Goal: Task Accomplishment & Management: Manage account settings

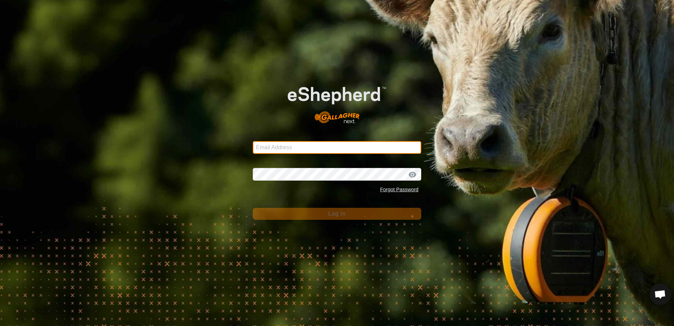
click at [282, 148] on input "Email Address" at bounding box center [337, 147] width 168 height 13
type input "[EMAIL_ADDRESS][DOMAIN_NAME]"
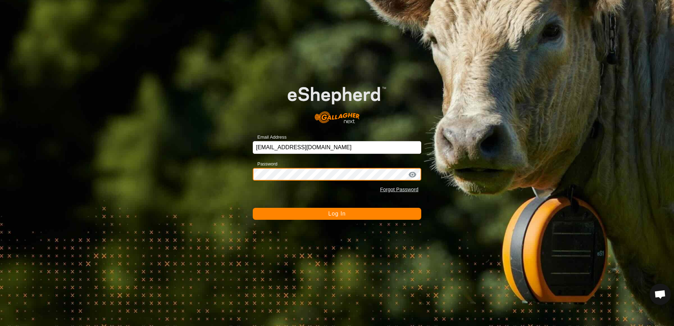
click at [253, 208] on button "Log In" at bounding box center [337, 214] width 168 height 12
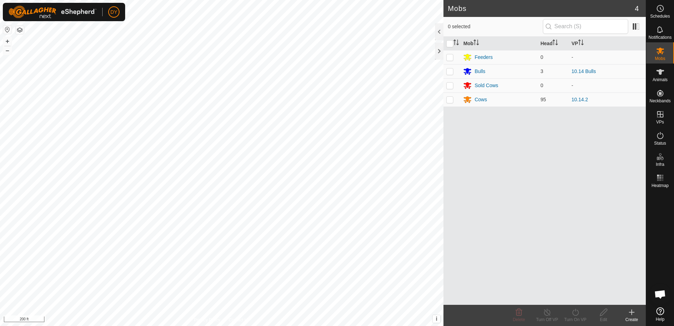
click at [630, 312] on icon at bounding box center [631, 312] width 5 height 0
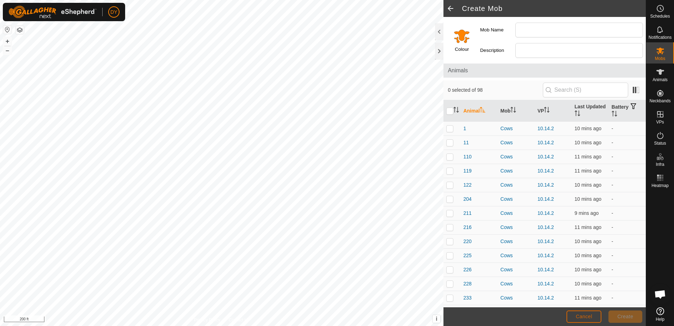
click at [592, 318] on button "Cancel" at bounding box center [583, 316] width 35 height 12
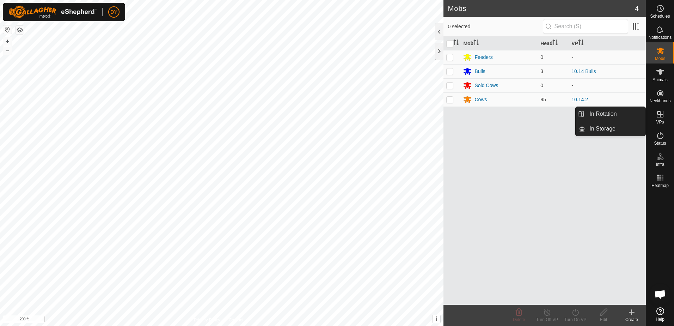
click at [658, 117] on icon at bounding box center [660, 114] width 6 height 6
click at [625, 116] on link "In Rotation" at bounding box center [615, 114] width 60 height 14
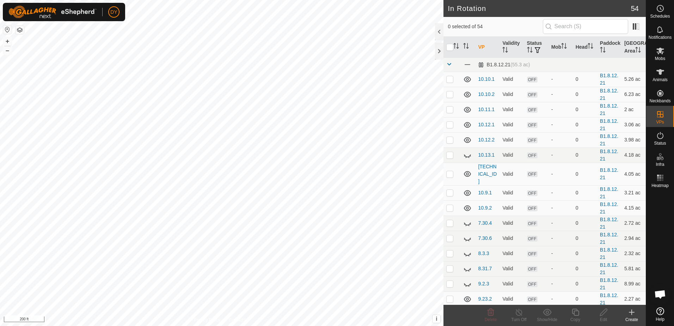
click at [633, 313] on icon at bounding box center [631, 312] width 8 height 8
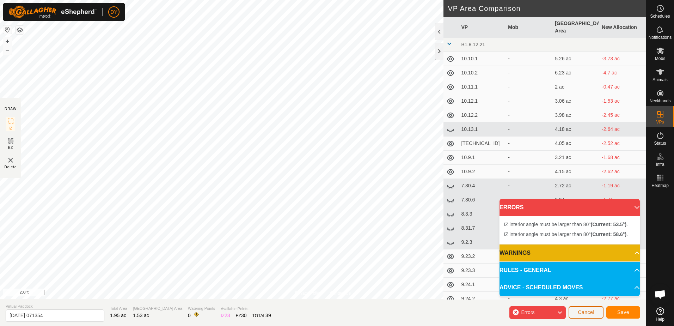
click at [584, 312] on span "Cancel" at bounding box center [586, 312] width 17 height 6
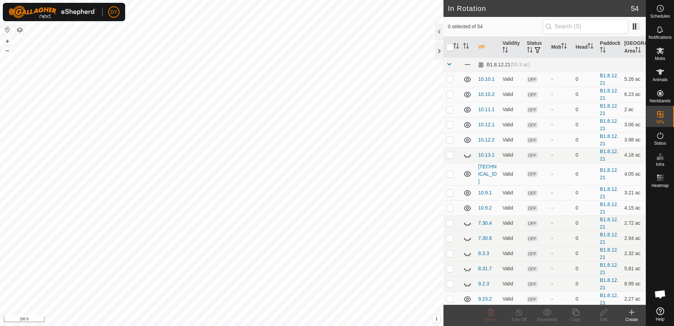
click at [632, 313] on icon at bounding box center [632, 311] width 0 height 5
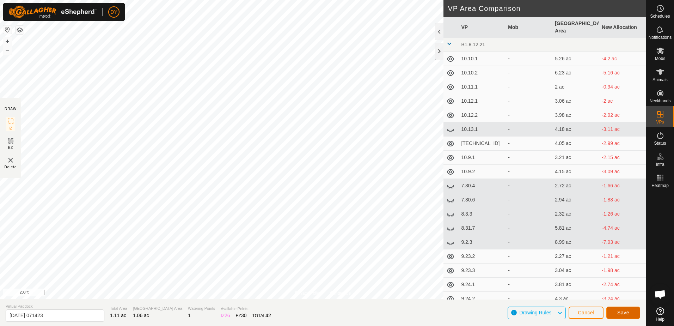
click at [615, 312] on button "Save" at bounding box center [623, 312] width 34 height 12
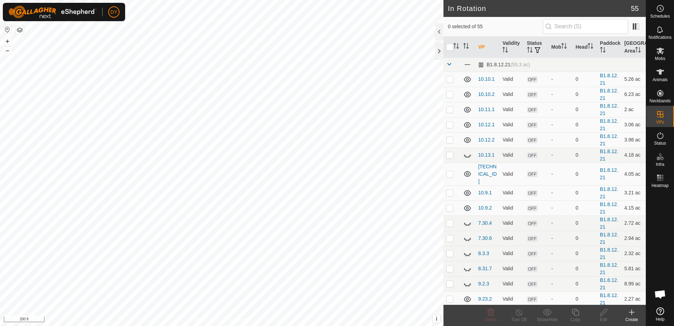
click at [163, 167] on div "DY Schedules Notifications Mobs Animals Neckbands VPs Status Infra Heatmap Help…" at bounding box center [337, 163] width 674 height 326
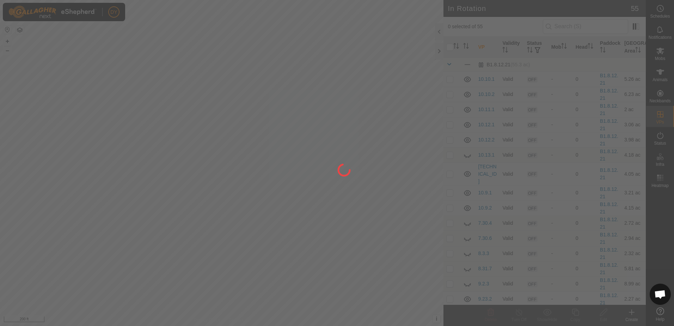
checkbox input "true"
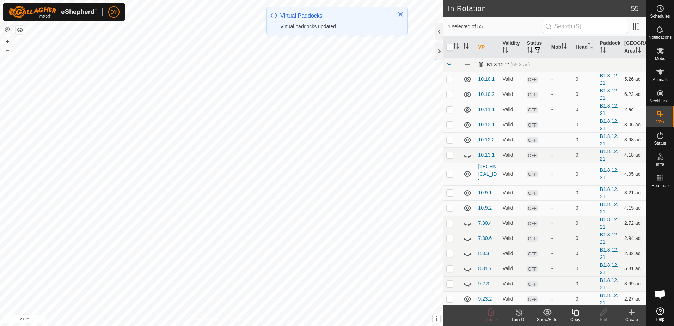
click at [576, 312] on icon at bounding box center [575, 312] width 9 height 8
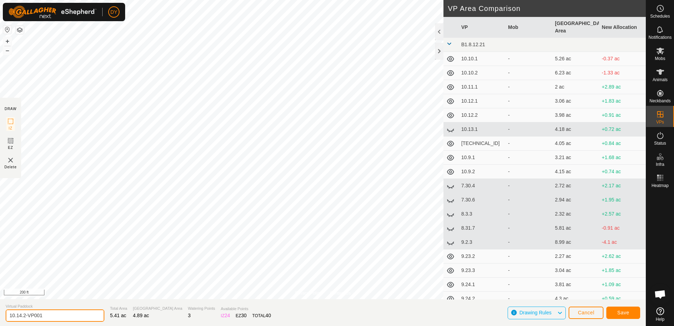
drag, startPoint x: 59, startPoint y: 315, endPoint x: 21, endPoint y: 318, distance: 38.2
click at [21, 318] on input "10.14.2-VP001" at bounding box center [55, 315] width 99 height 12
type input "10.15.1"
click at [626, 311] on span "Save" at bounding box center [623, 312] width 12 height 6
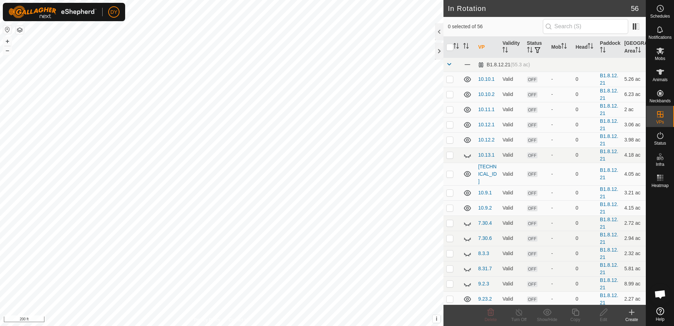
checkbox input "true"
click at [575, 312] on icon at bounding box center [575, 312] width 9 height 8
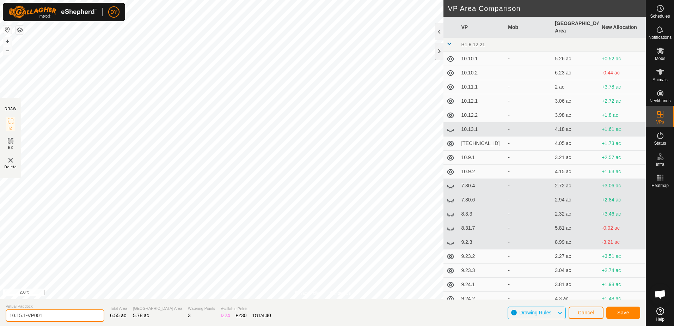
drag, startPoint x: 49, startPoint y: 316, endPoint x: 23, endPoint y: 314, distance: 26.2
click at [23, 314] on input "10.15.1-VP001" at bounding box center [55, 315] width 99 height 12
type input "10.15.2"
click at [634, 312] on button "Save" at bounding box center [623, 312] width 34 height 12
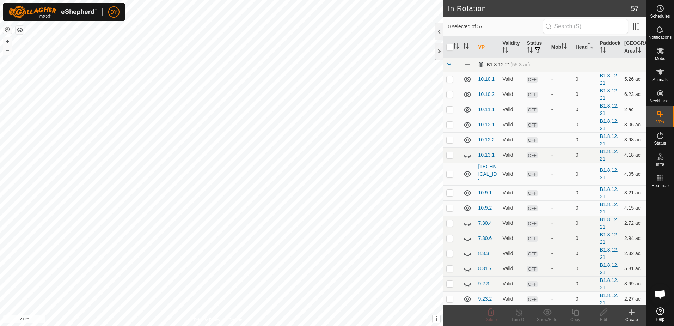
checkbox input "true"
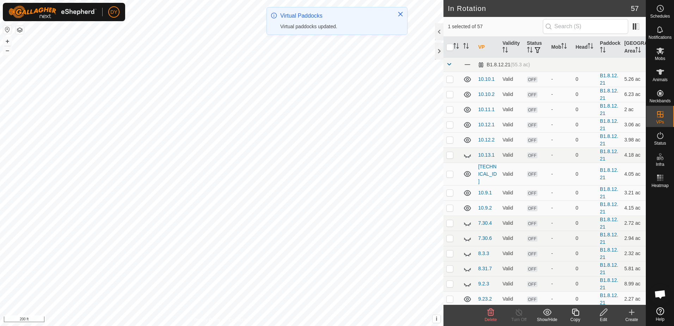
click at [577, 312] on icon at bounding box center [575, 312] width 9 height 8
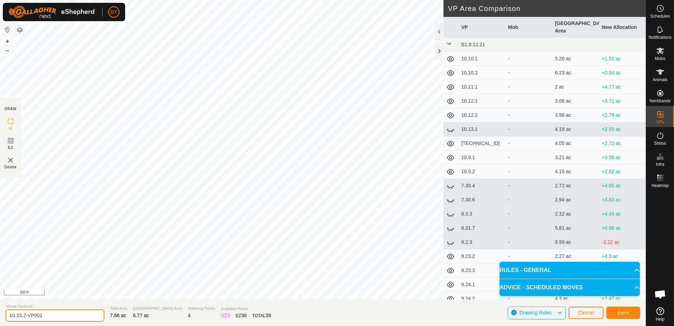
drag, startPoint x: 45, startPoint y: 313, endPoint x: 23, endPoint y: 315, distance: 21.9
click at [23, 315] on input "10.15.2-VP001" at bounding box center [55, 315] width 99 height 12
type input "10.15.3"
click at [631, 312] on button "Save" at bounding box center [623, 312] width 34 height 12
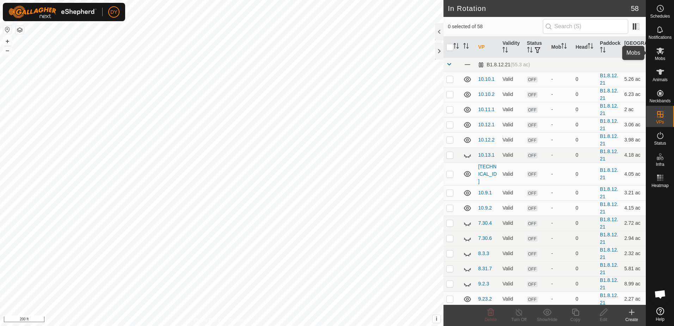
click at [661, 55] on es-mob-svg-icon at bounding box center [660, 50] width 13 height 11
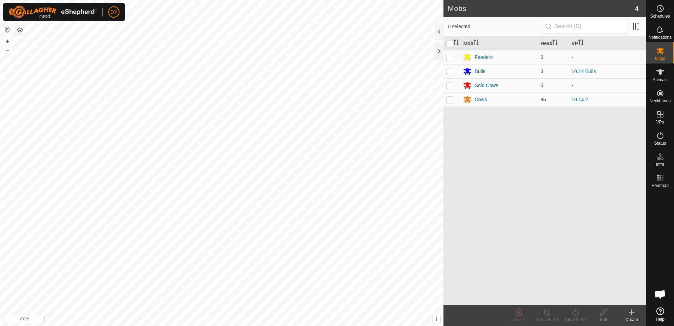
click at [450, 102] on p-checkbox at bounding box center [449, 100] width 7 height 6
checkbox input "true"
click at [577, 314] on icon at bounding box center [575, 311] width 6 height 7
click at [576, 296] on link "Now" at bounding box center [597, 296] width 70 height 14
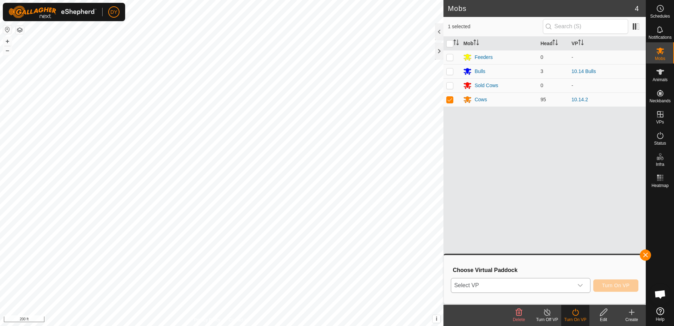
click at [529, 284] on span "Select VP" at bounding box center [512, 285] width 122 height 14
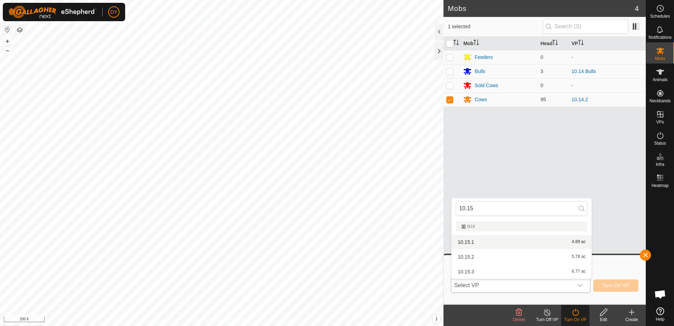
type input "10.15"
click at [467, 243] on li "10.15.1 4.89 ac" at bounding box center [522, 242] width 140 height 14
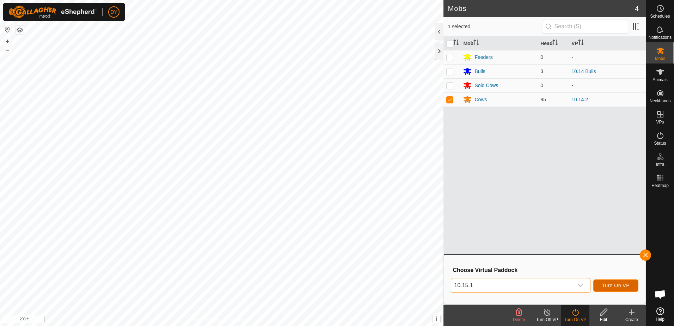
click at [633, 288] on button "Turn On VP" at bounding box center [615, 285] width 45 height 12
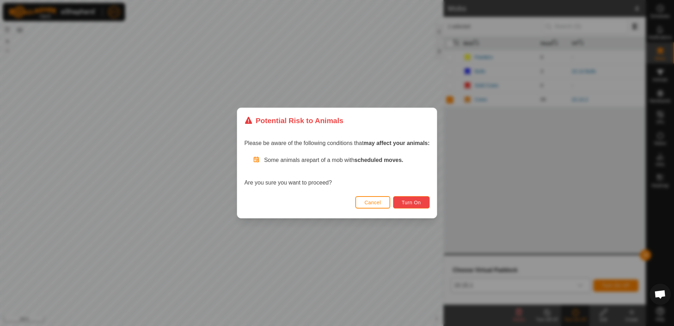
click at [409, 201] on span "Turn On" at bounding box center [411, 203] width 19 height 6
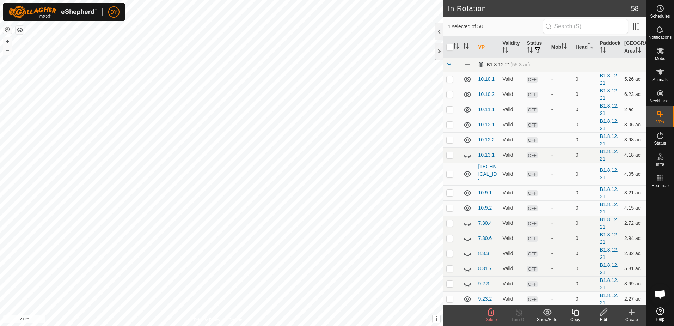
click at [491, 315] on icon at bounding box center [491, 311] width 7 height 7
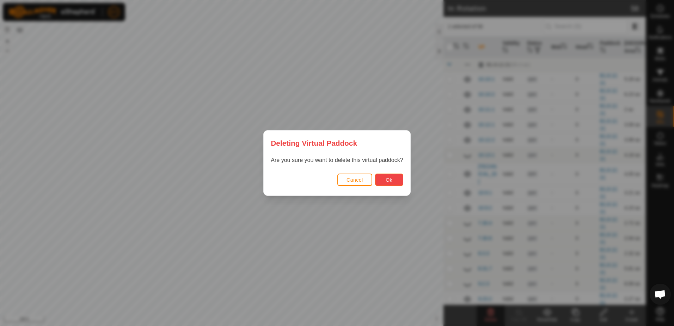
click at [384, 178] on button "Ok" at bounding box center [389, 179] width 28 height 12
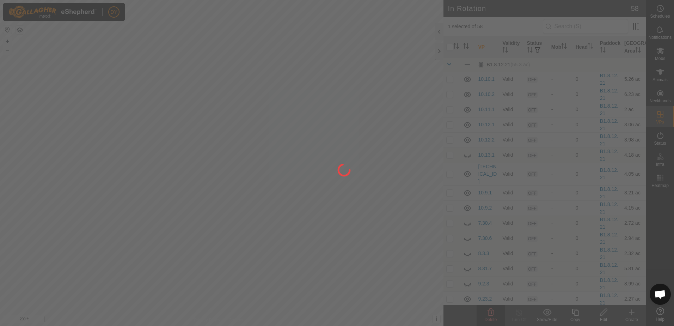
checkbox input "false"
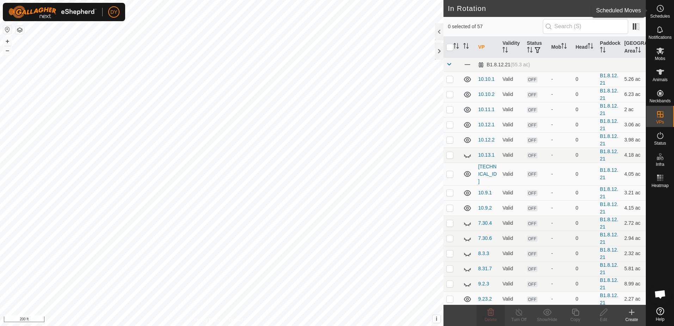
click at [658, 10] on icon at bounding box center [660, 8] width 8 height 8
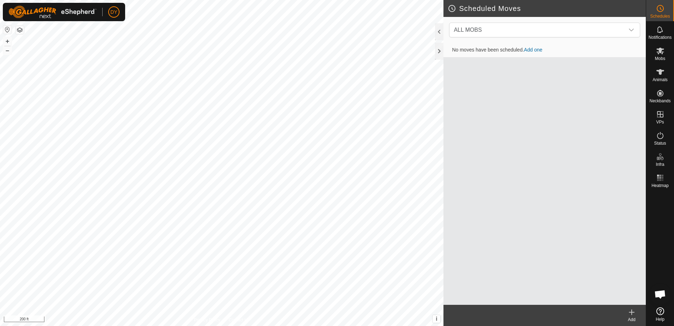
click at [633, 311] on icon at bounding box center [631, 312] width 8 height 8
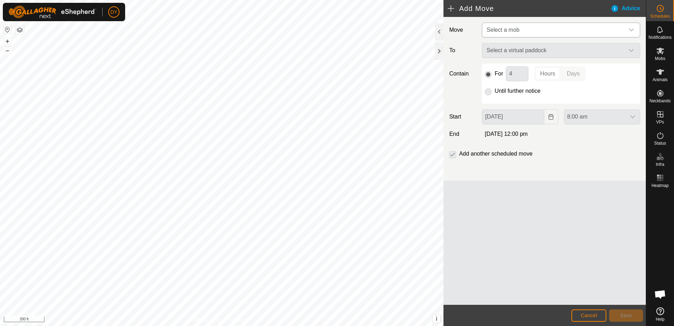
click at [501, 29] on span "Select a mob" at bounding box center [502, 30] width 33 height 6
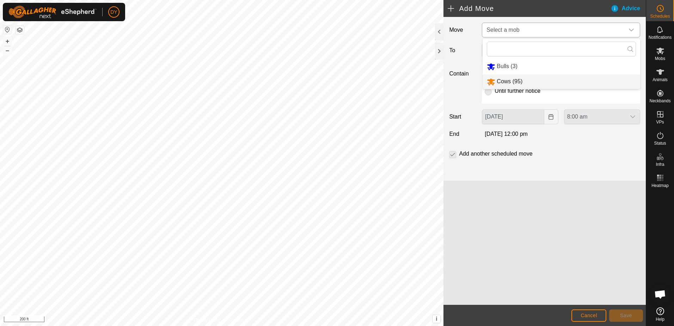
click at [495, 83] on li "Cows (95)" at bounding box center [562, 81] width 158 height 14
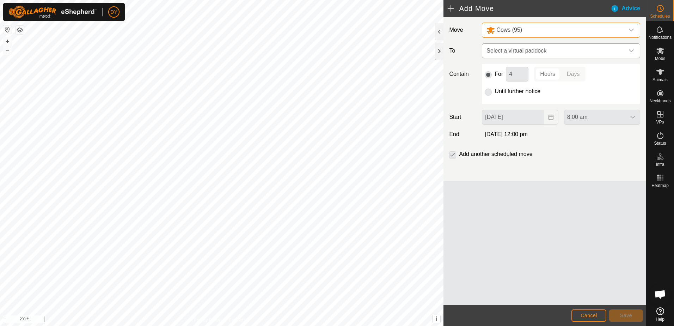
click at [504, 53] on span "Select a virtual paddock" at bounding box center [554, 51] width 141 height 14
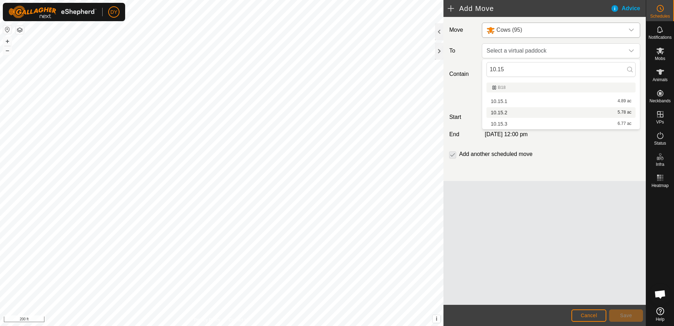
type input "10.15"
click at [502, 110] on li "10.15.2 5.78 ac" at bounding box center [560, 112] width 149 height 11
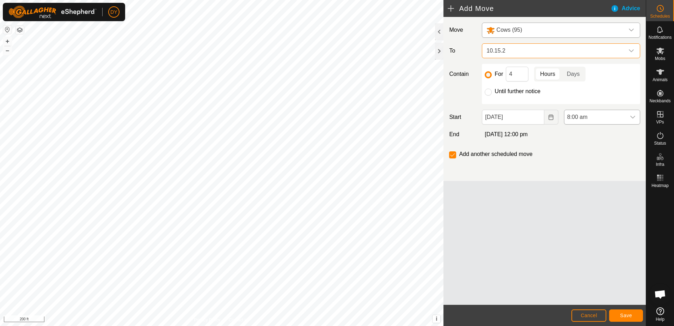
click at [633, 118] on icon "dropdown trigger" at bounding box center [632, 117] width 5 height 3
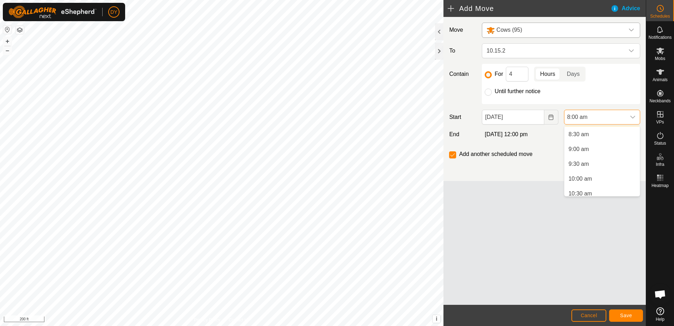
scroll to position [251, 0]
click at [592, 176] on li "10:00 am" at bounding box center [601, 178] width 75 height 14
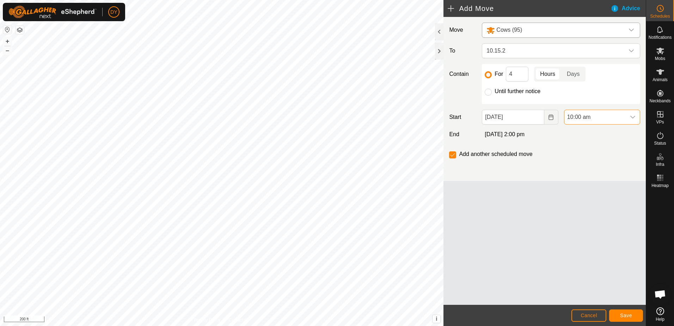
scroll to position [237, 0]
click at [614, 315] on button "Save" at bounding box center [626, 315] width 34 height 12
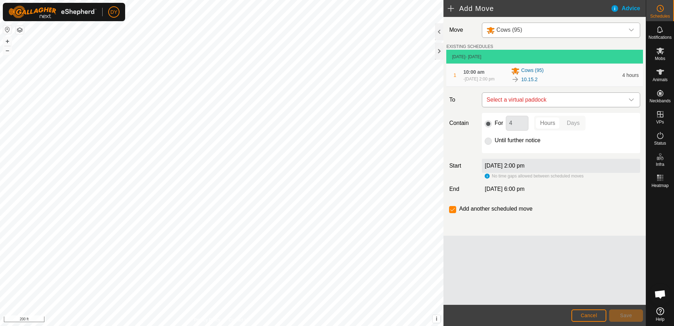
click at [530, 100] on span "Select a virtual paddock" at bounding box center [554, 100] width 141 height 14
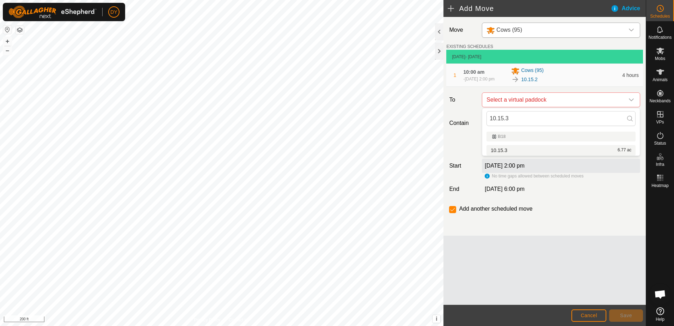
type input "10.15.3"
click at [513, 149] on li "10.15.3 6.77 ac" at bounding box center [560, 150] width 149 height 11
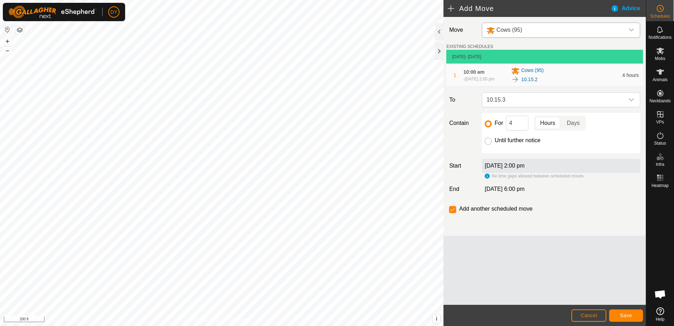
click at [489, 141] on input "Until further notice" at bounding box center [488, 140] width 7 height 7
radio input "true"
checkbox input "false"
click at [490, 123] on input "For" at bounding box center [488, 123] width 7 height 7
radio input "true"
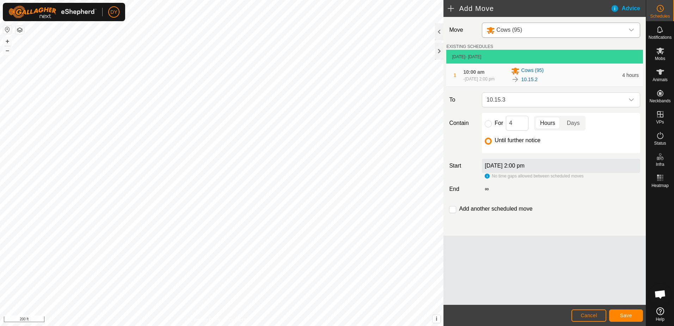
checkbox input "true"
click at [488, 141] on input "Until further notice" at bounding box center [488, 140] width 7 height 7
radio input "true"
checkbox input "false"
click at [630, 320] on footer "Cancel Save" at bounding box center [544, 315] width 202 height 21
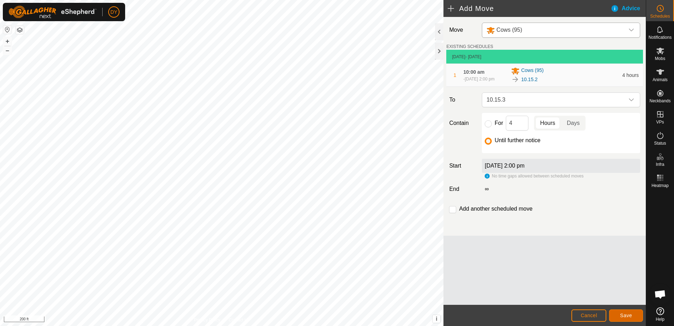
click at [630, 319] on button "Save" at bounding box center [626, 315] width 34 height 12
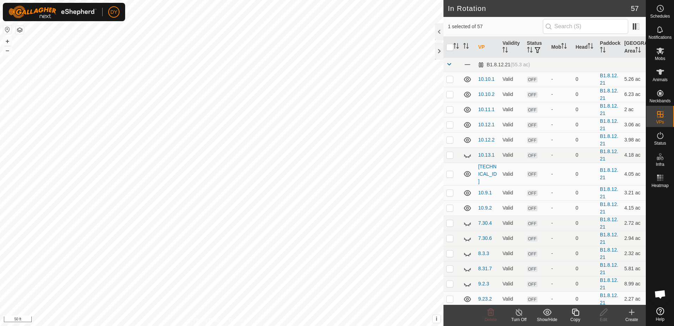
click at [576, 315] on icon at bounding box center [575, 312] width 9 height 8
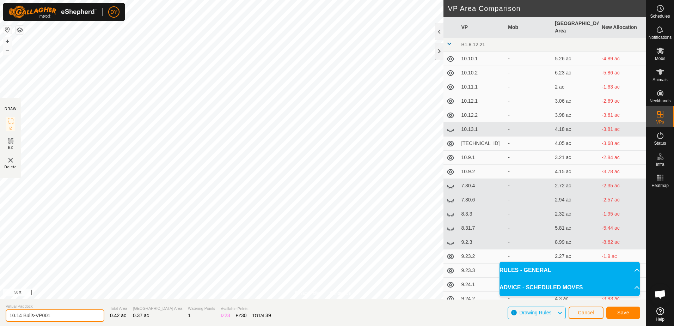
drag, startPoint x: 54, startPoint y: 315, endPoint x: 19, endPoint y: 314, distance: 34.9
click at [19, 314] on input "10.14 Bulls-VP001" at bounding box center [55, 315] width 99 height 12
type input "10.15 Bulls"
click at [618, 313] on span "Save" at bounding box center [623, 312] width 12 height 6
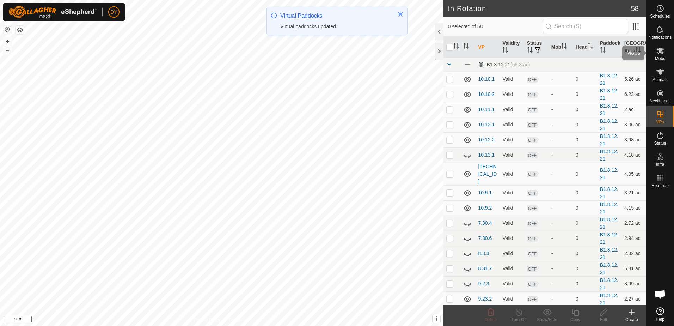
click at [660, 55] on es-mob-svg-icon at bounding box center [660, 50] width 13 height 11
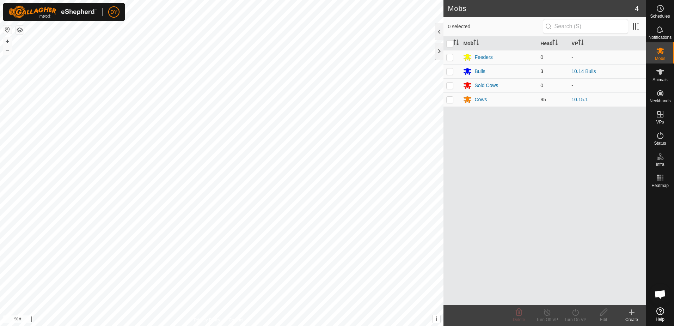
click at [448, 71] on p-checkbox at bounding box center [449, 71] width 7 height 6
checkbox input "true"
click at [575, 314] on icon at bounding box center [575, 312] width 9 height 8
click at [573, 298] on link "Now" at bounding box center [597, 296] width 70 height 14
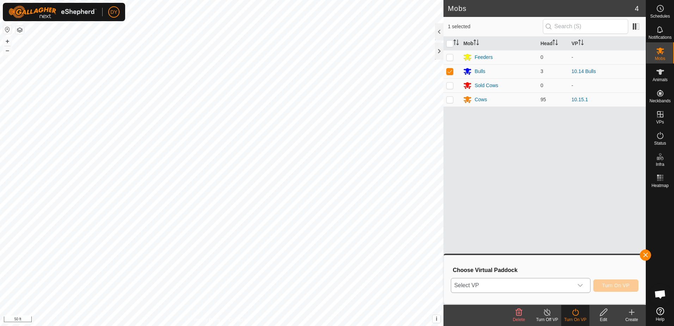
click at [557, 286] on span "Select VP" at bounding box center [512, 285] width 122 height 14
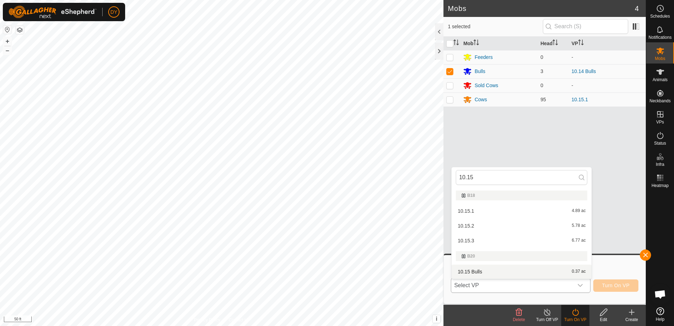
type input "10.15"
click at [482, 269] on li "10.15 Bulls 0.37 ac" at bounding box center [522, 271] width 140 height 14
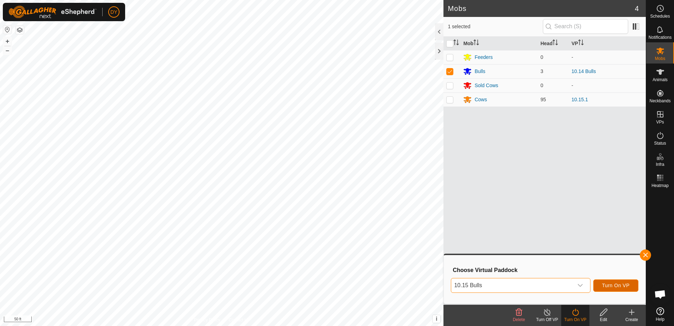
click at [600, 283] on button "Turn On VP" at bounding box center [615, 285] width 45 height 12
